Goal: Task Accomplishment & Management: Manage account settings

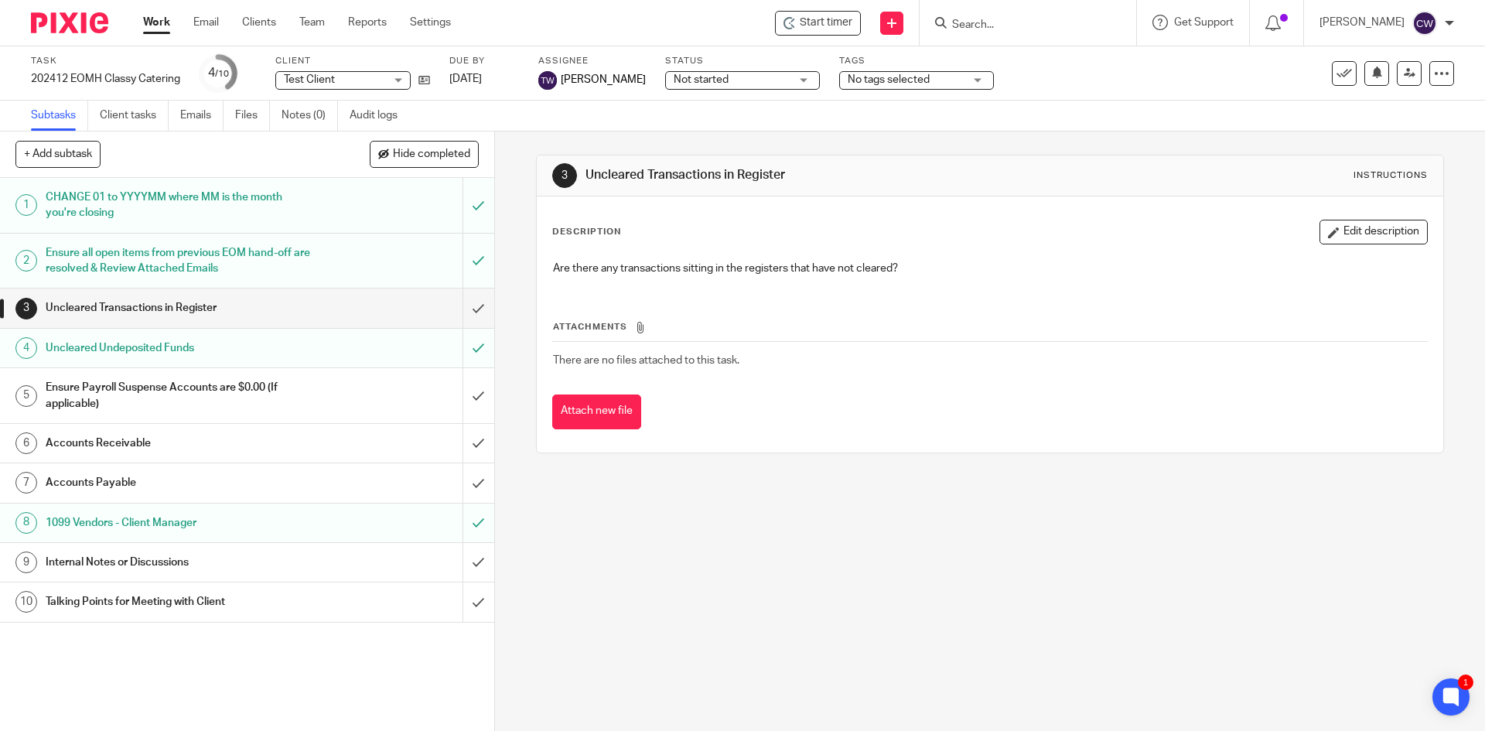
click at [180, 565] on h1 "Internal Notes or Discussions" at bounding box center [180, 562] width 268 height 23
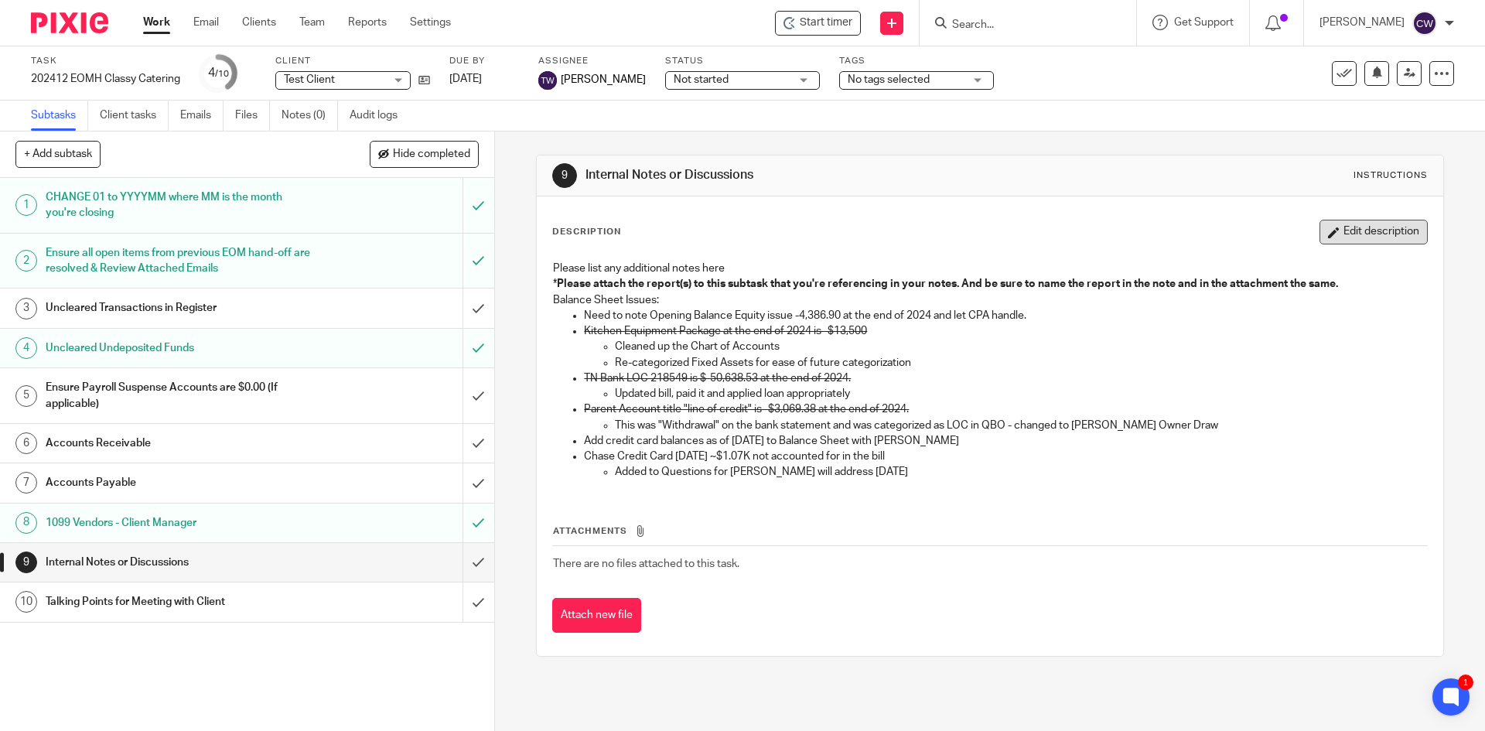
click at [1374, 237] on button "Edit description" at bounding box center [1373, 232] width 108 height 25
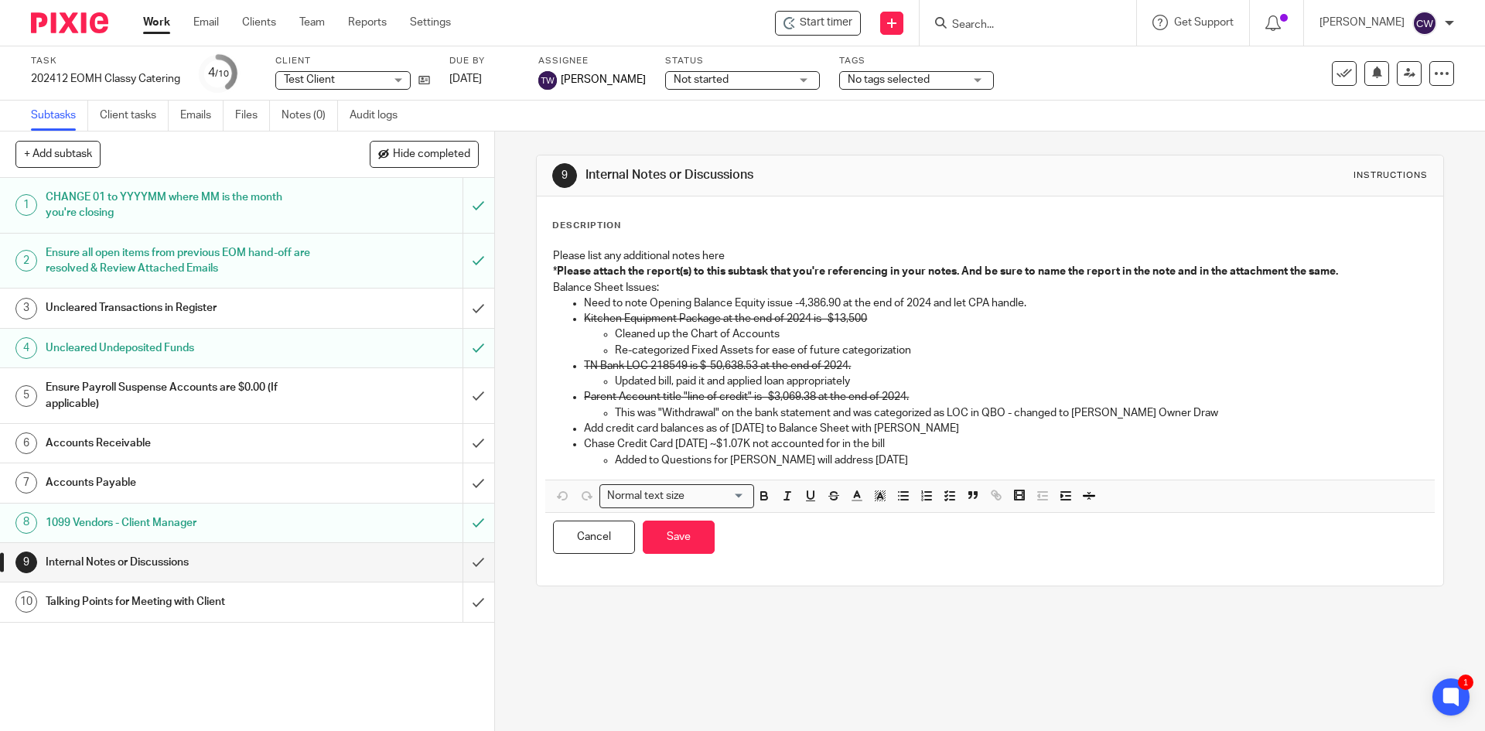
click at [936, 424] on p "Add credit card balances as of 12/31/2024 to Balance Sheet with JE" at bounding box center [1005, 428] width 842 height 15
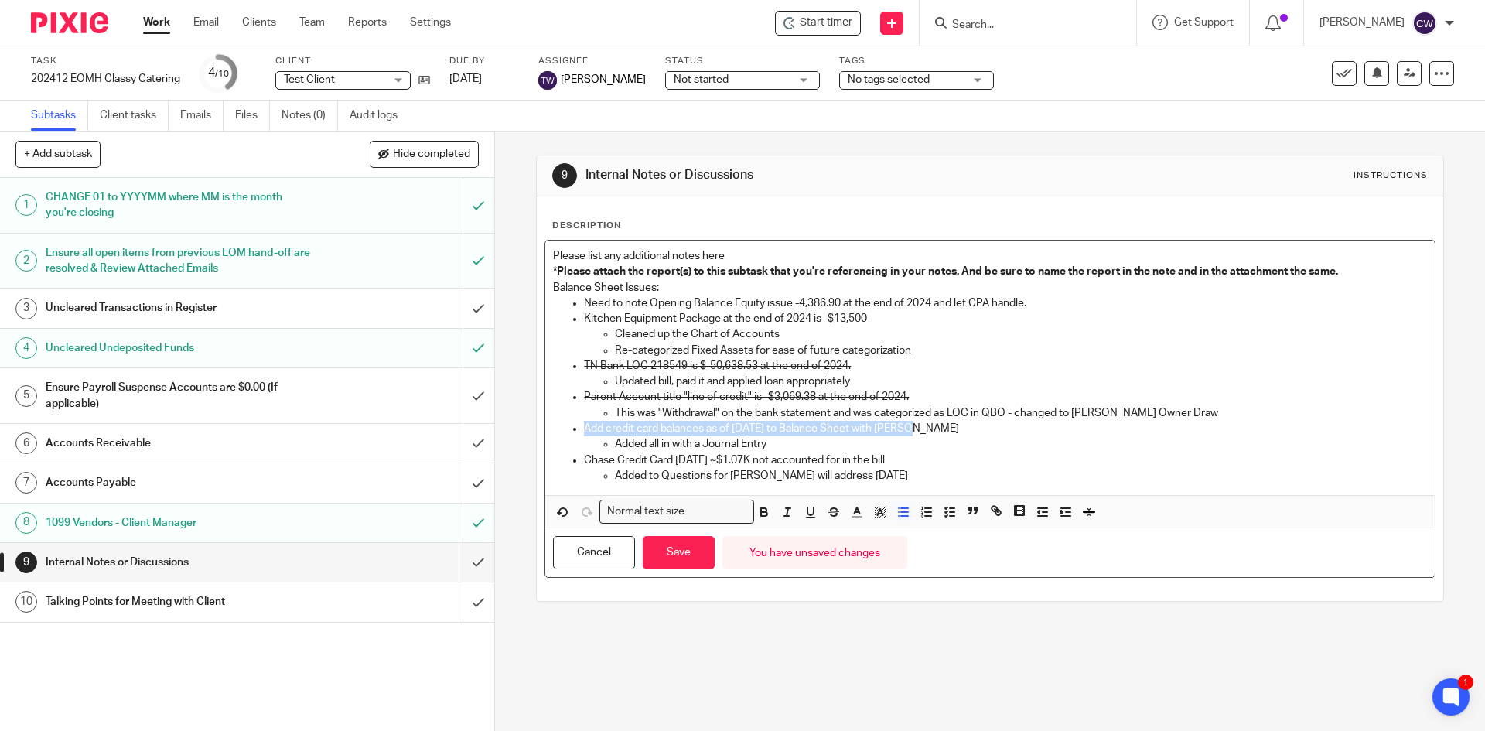
drag, startPoint x: 936, startPoint y: 426, endPoint x: 571, endPoint y: 433, distance: 365.0
click at [584, 433] on li "Add credit card balances as of 12/31/2024 to Balance Sheet with JE Added all in…" at bounding box center [1005, 437] width 842 height 32
click at [827, 509] on icon "button" at bounding box center [834, 512] width 14 height 14
click at [688, 556] on button "Save" at bounding box center [679, 552] width 72 height 33
